Goal: Information Seeking & Learning: Learn about a topic

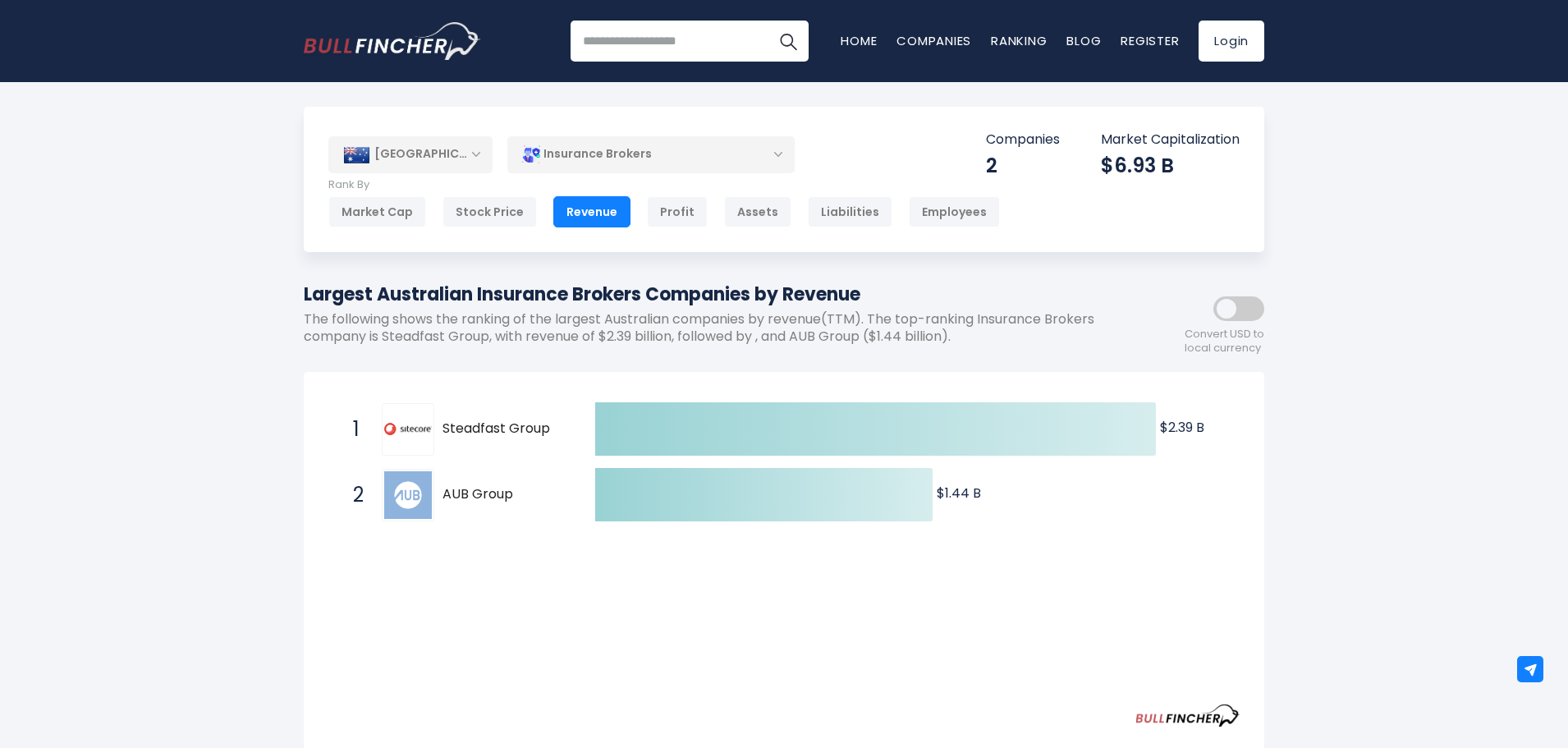
click at [654, 155] on div "Insurance Brokers" at bounding box center [652, 155] width 287 height 37
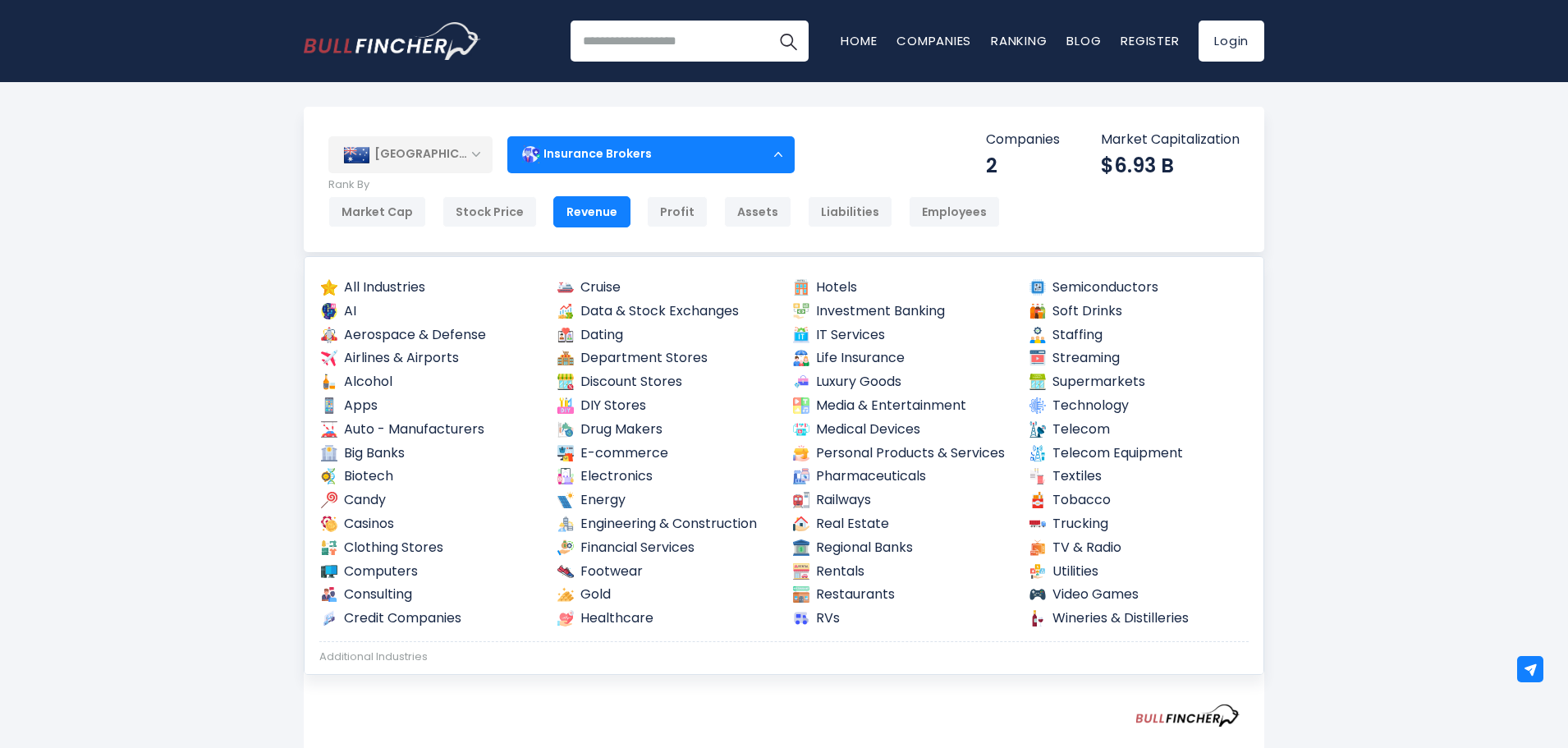
click at [654, 155] on div "Insurance Brokers" at bounding box center [652, 155] width 287 height 37
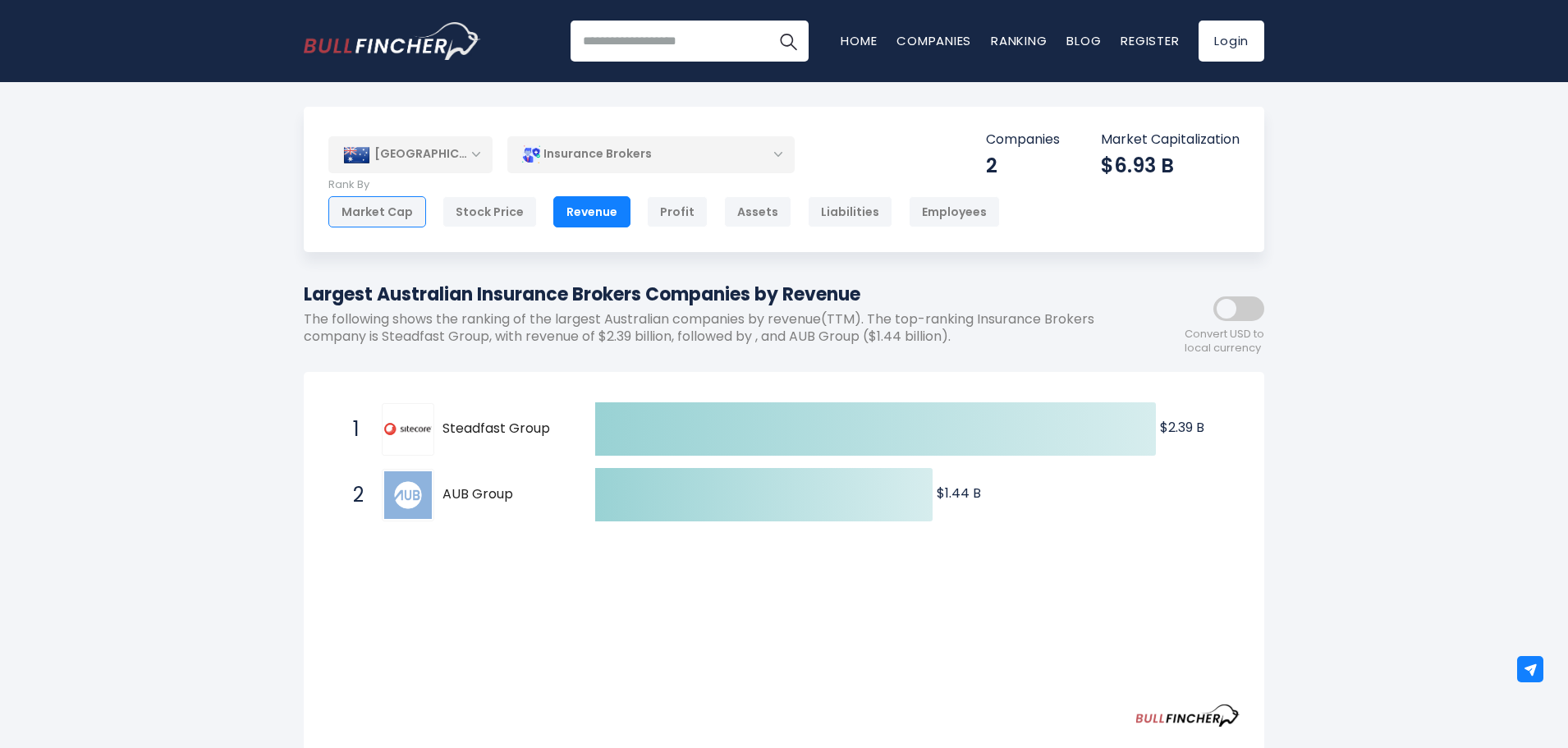
click at [410, 208] on div "Market Cap" at bounding box center [377, 212] width 97 height 31
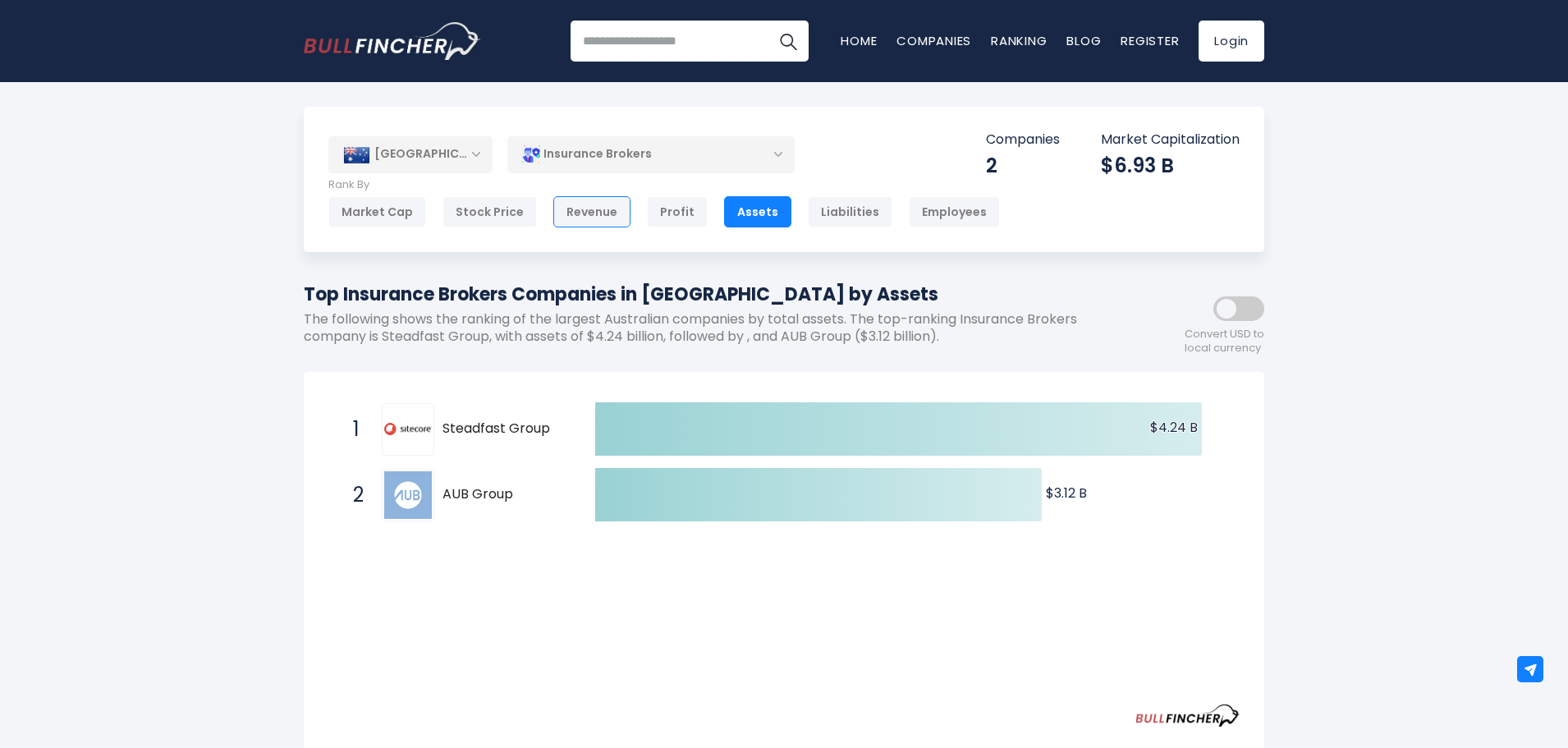
click at [603, 214] on div "Revenue" at bounding box center [592, 212] width 77 height 31
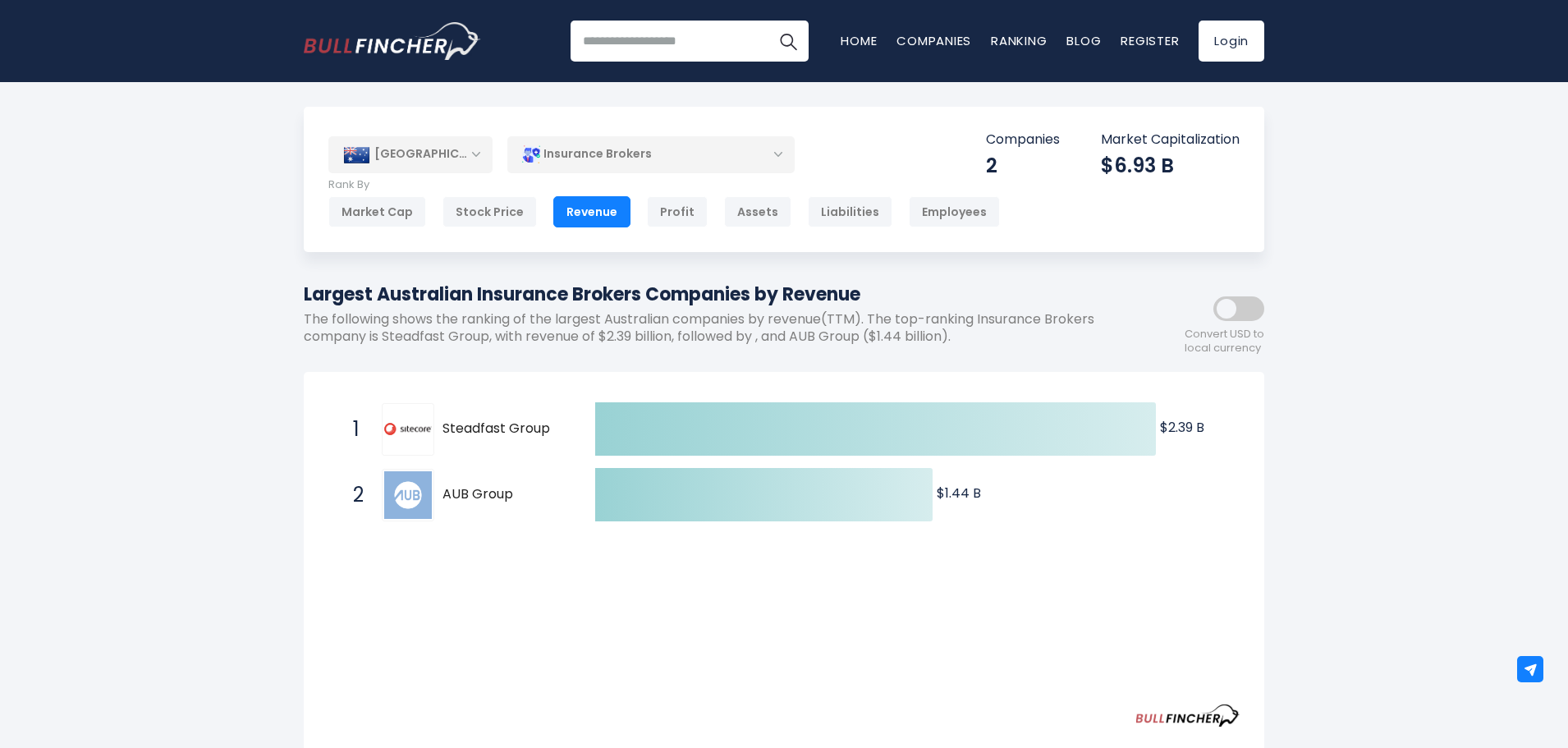
click at [204, 399] on div "[GEOGRAPHIC_DATA] Entire World 30,364 [GEOGRAPHIC_DATA]" at bounding box center [784, 646] width 1568 height 1080
